Goal: Navigation & Orientation: Find specific page/section

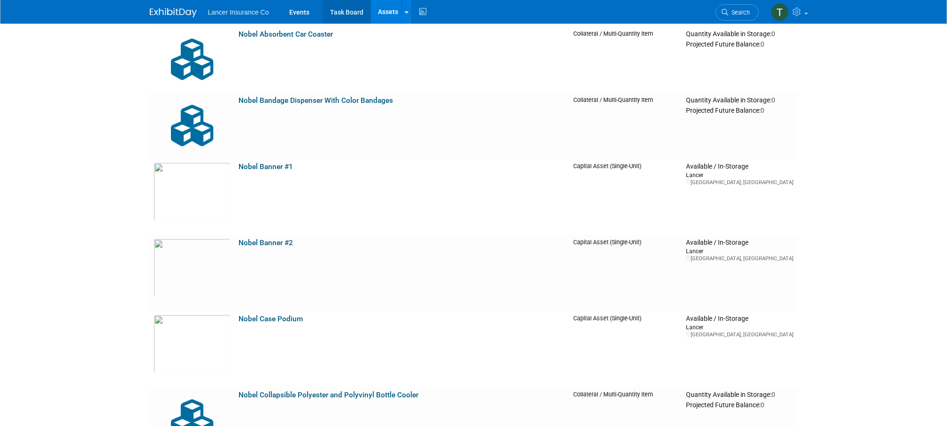
click at [344, 12] on link "Task Board" at bounding box center [346, 11] width 47 height 23
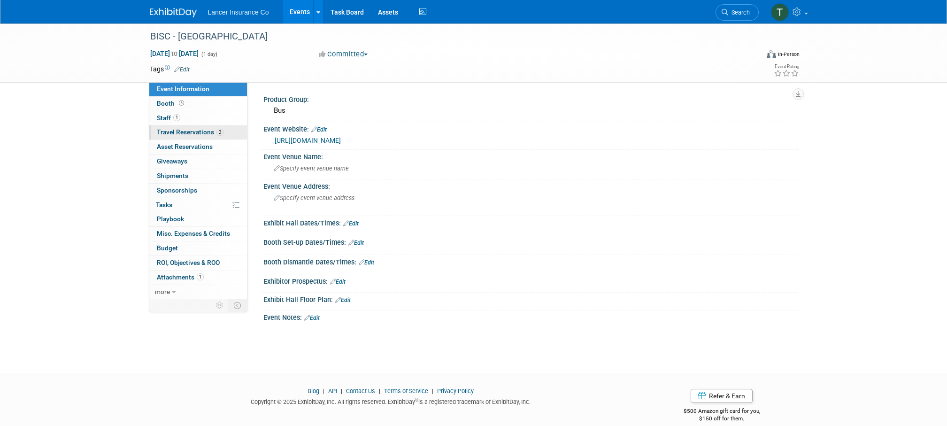
click at [172, 129] on span "Travel Reservations 2" at bounding box center [190, 132] width 67 height 8
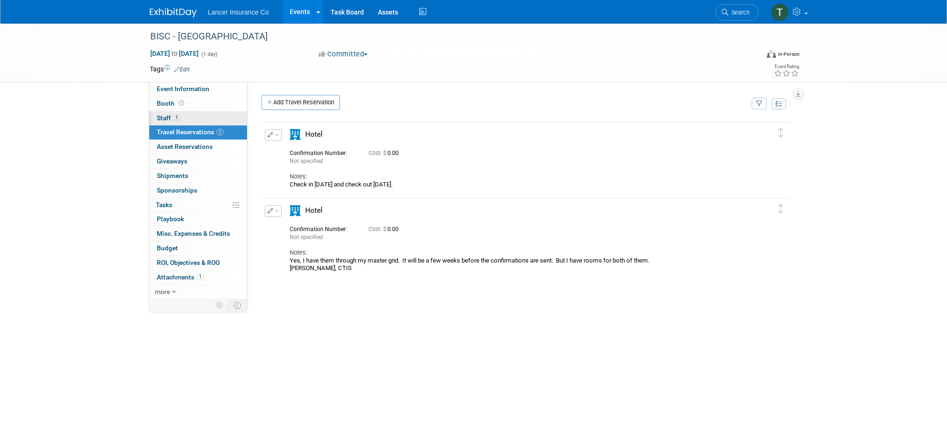
click at [172, 119] on span "Staff 1" at bounding box center [168, 118] width 23 height 8
